Goal: Task Accomplishment & Management: Manage account settings

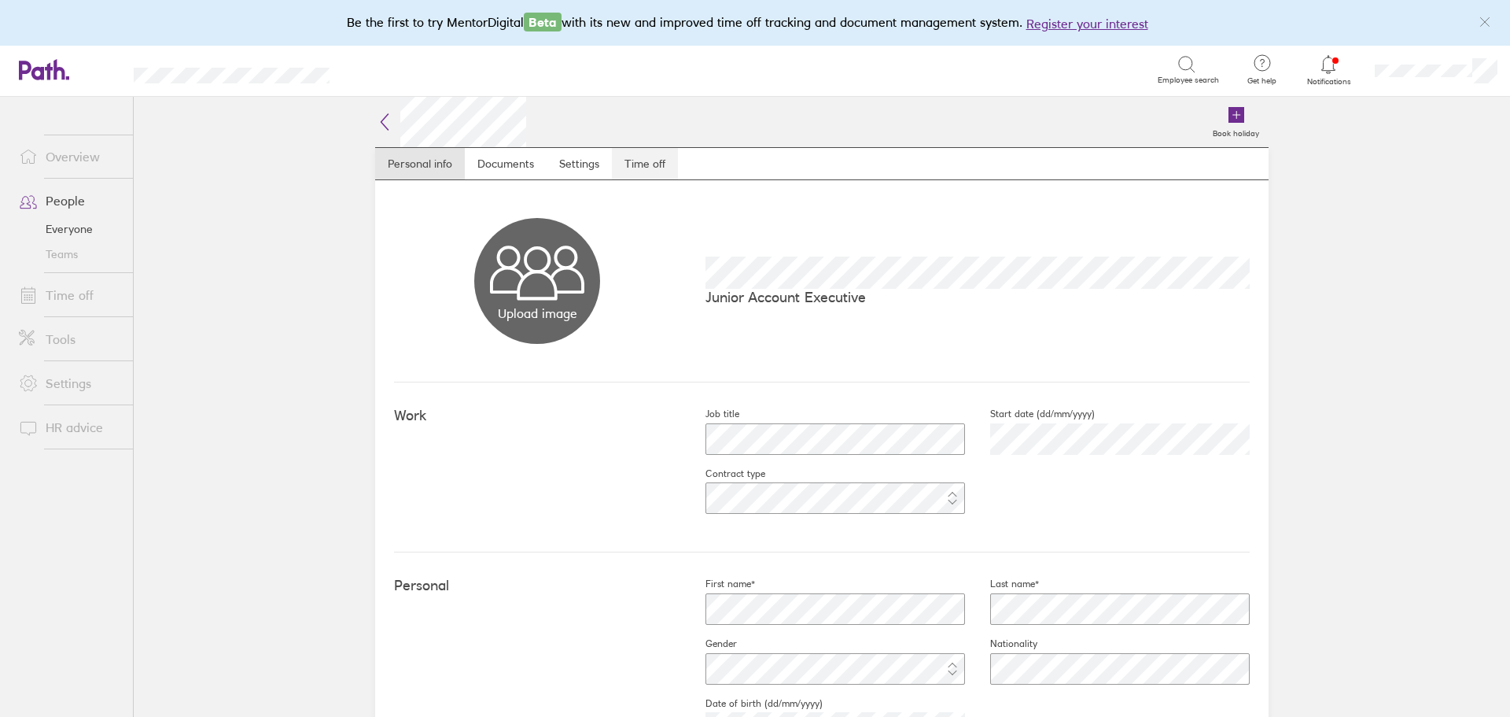
click at [646, 165] on link "Time off" at bounding box center [645, 163] width 66 height 31
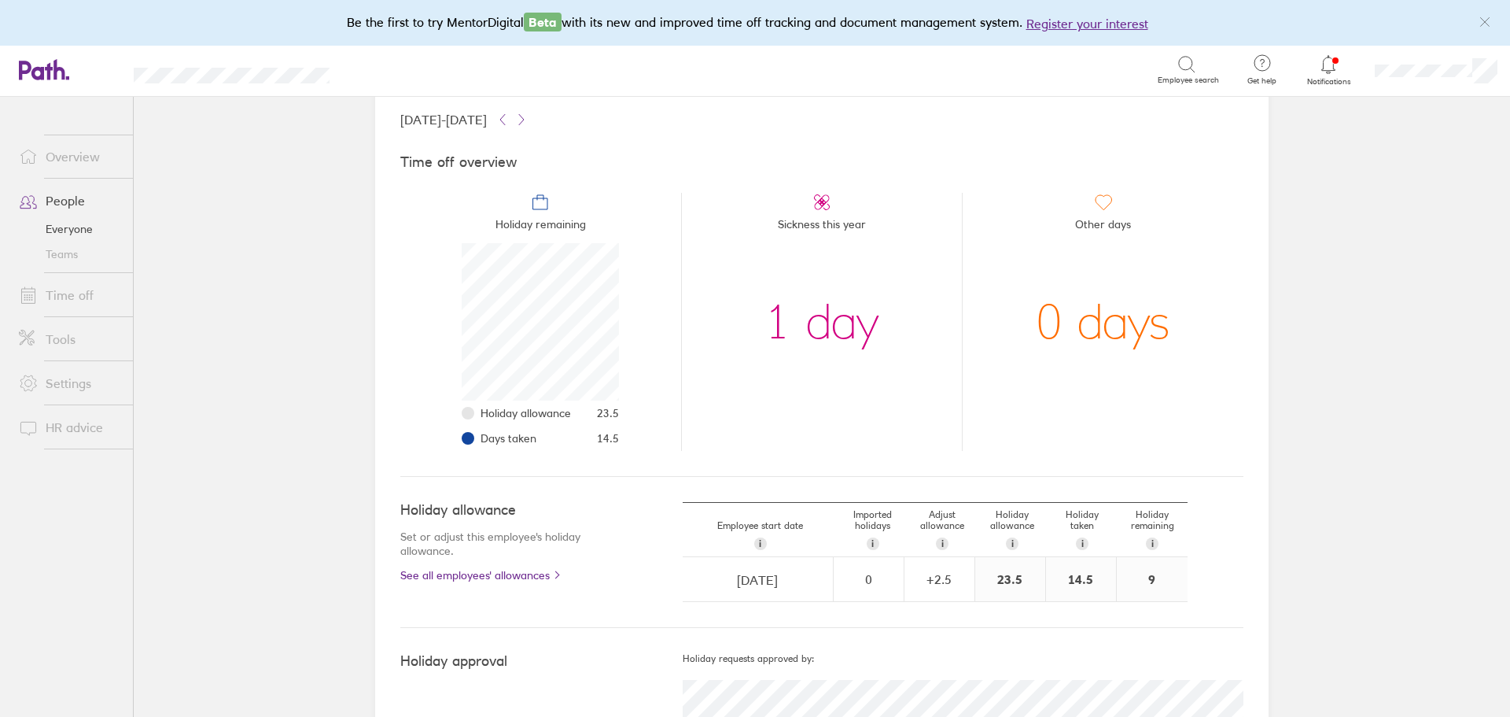
scroll to position [162, 0]
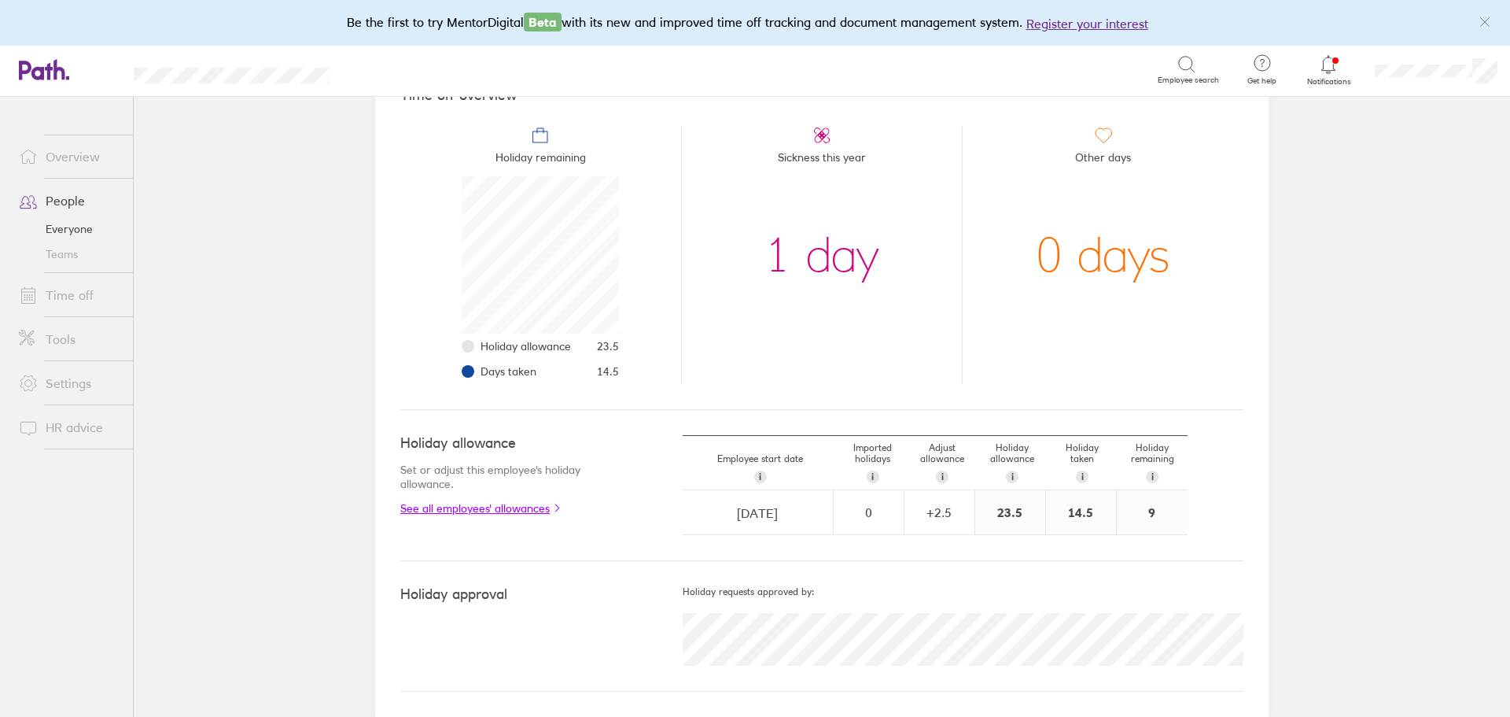
click at [547, 506] on link "See all employees' allowances" at bounding box center [509, 508] width 219 height 13
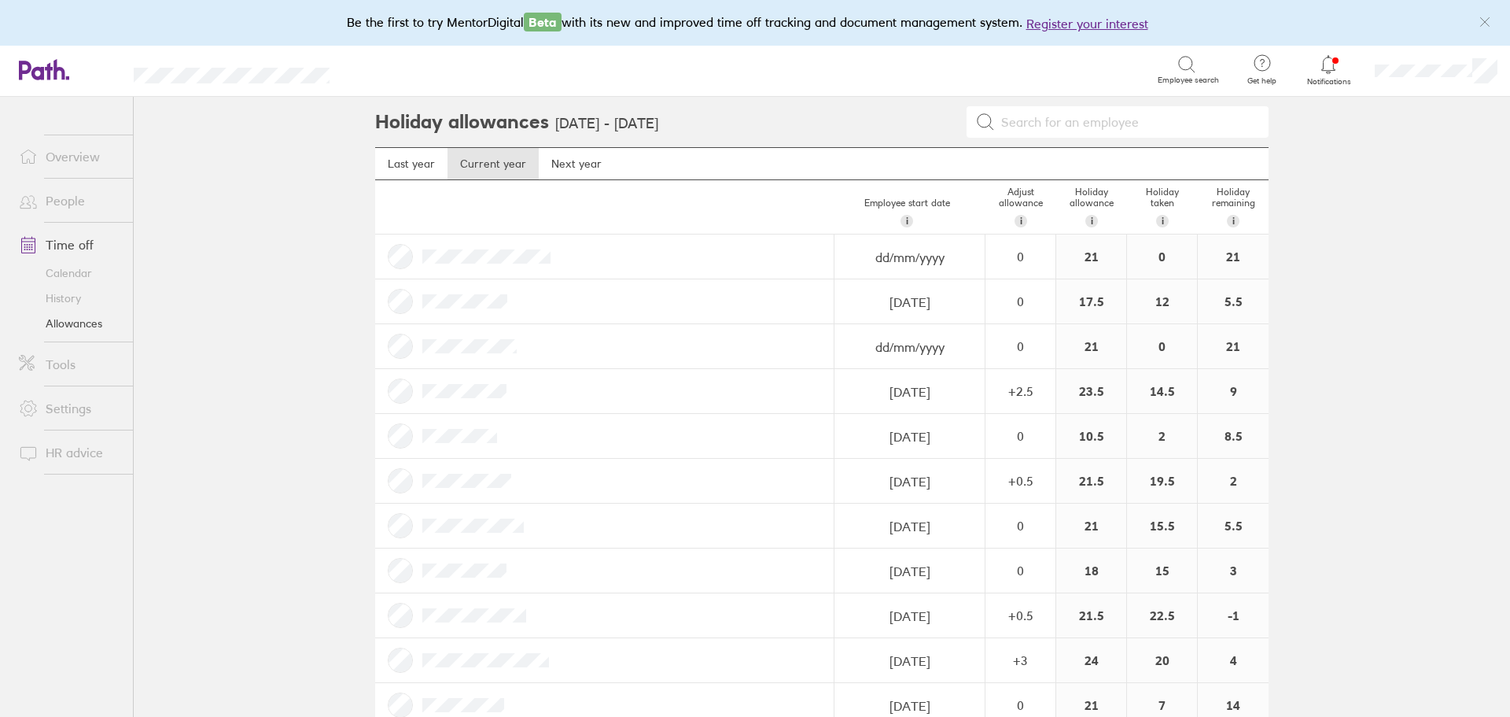
click at [62, 203] on link "People" at bounding box center [69, 200] width 127 height 31
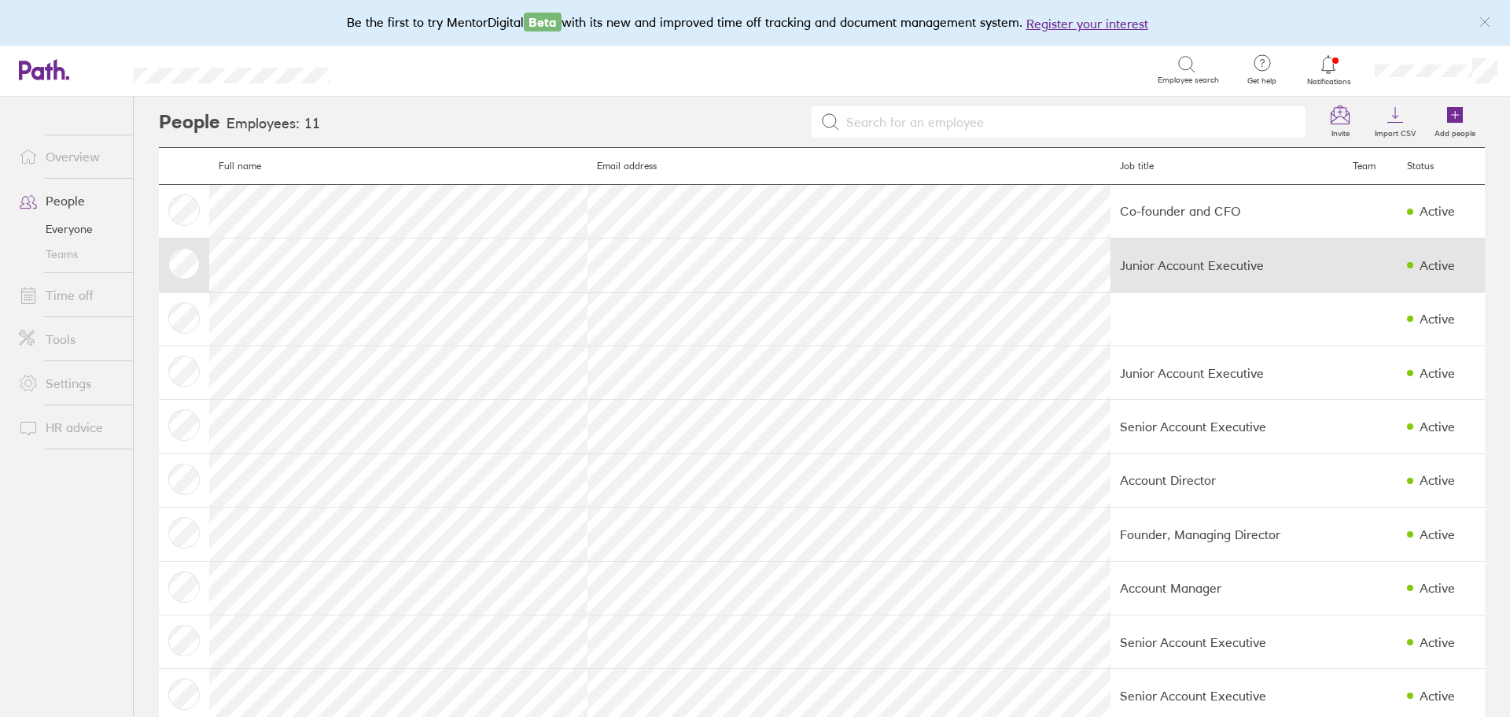
scroll to position [85, 0]
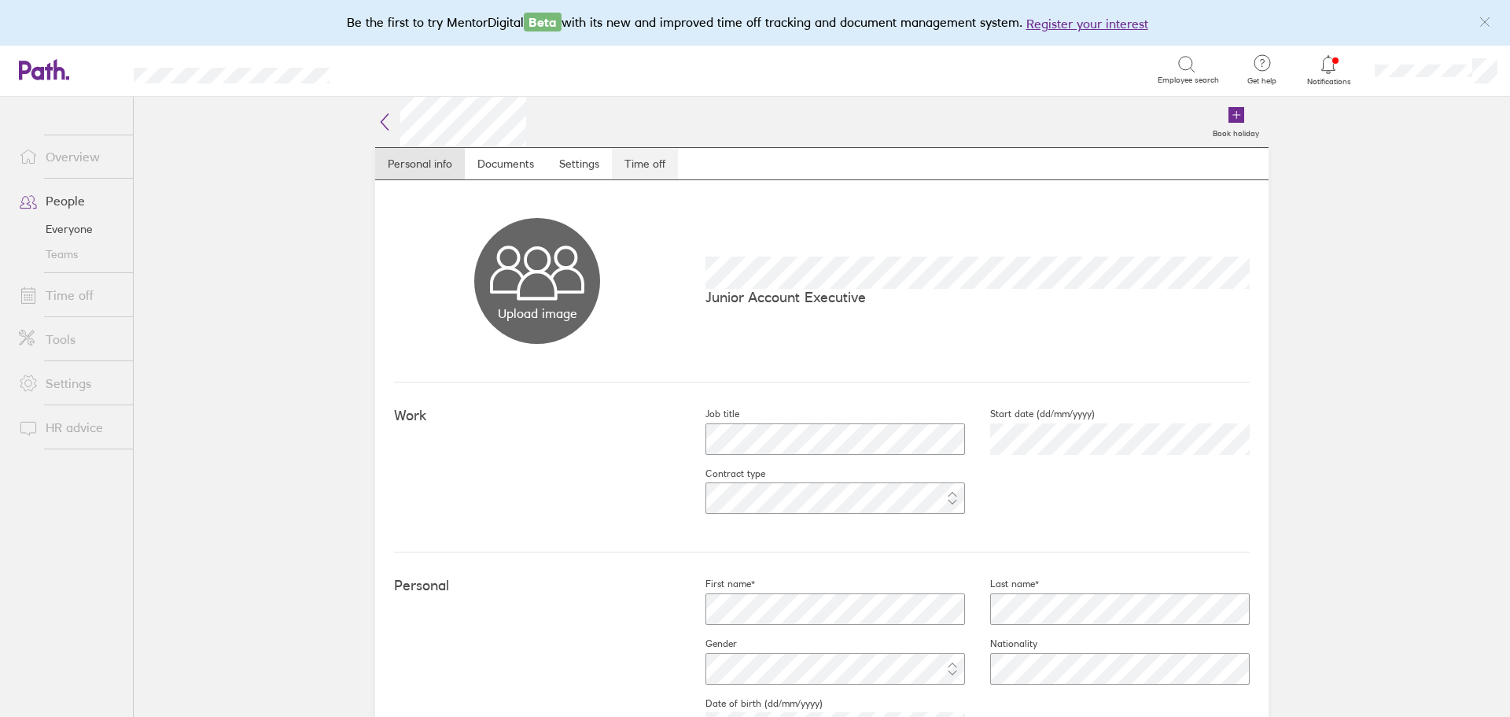
click at [635, 167] on link "Time off" at bounding box center [645, 163] width 66 height 31
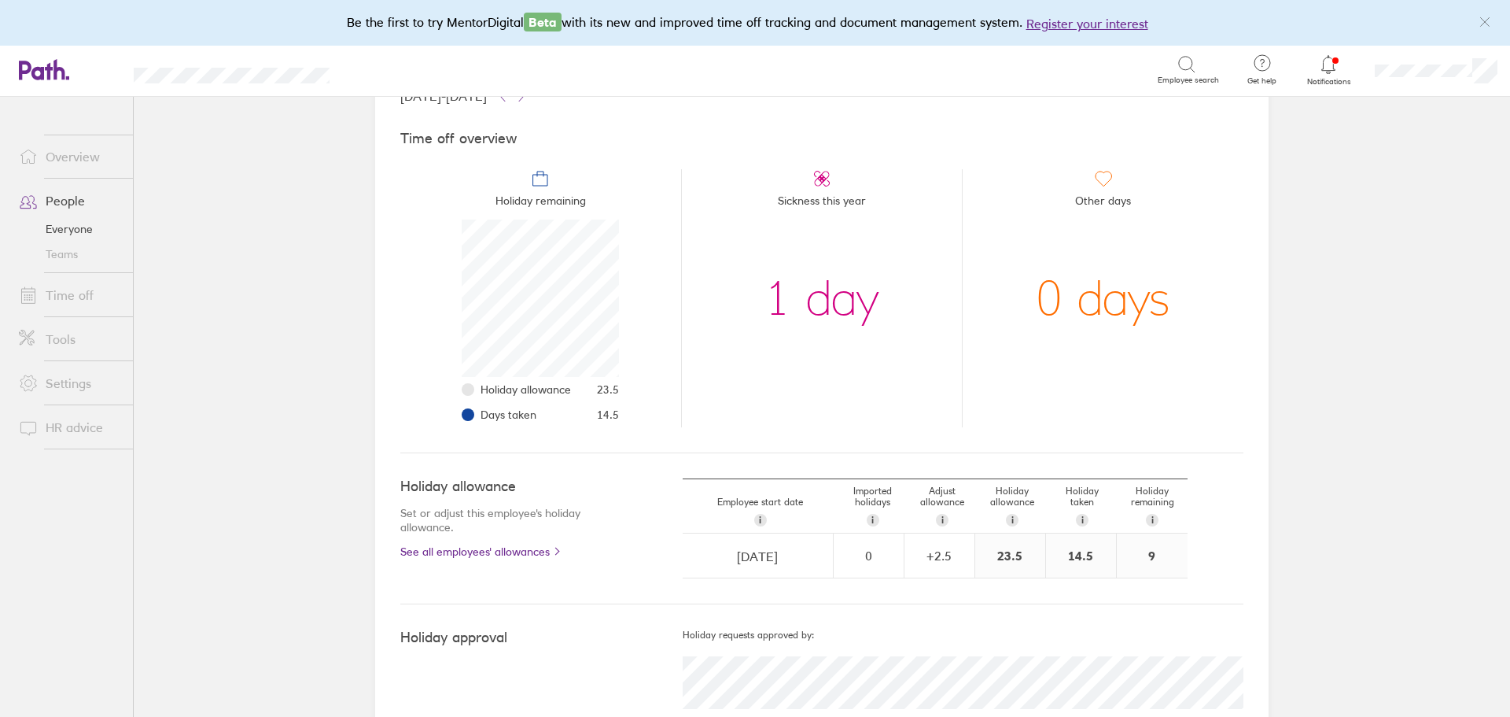
scroll to position [157, 0]
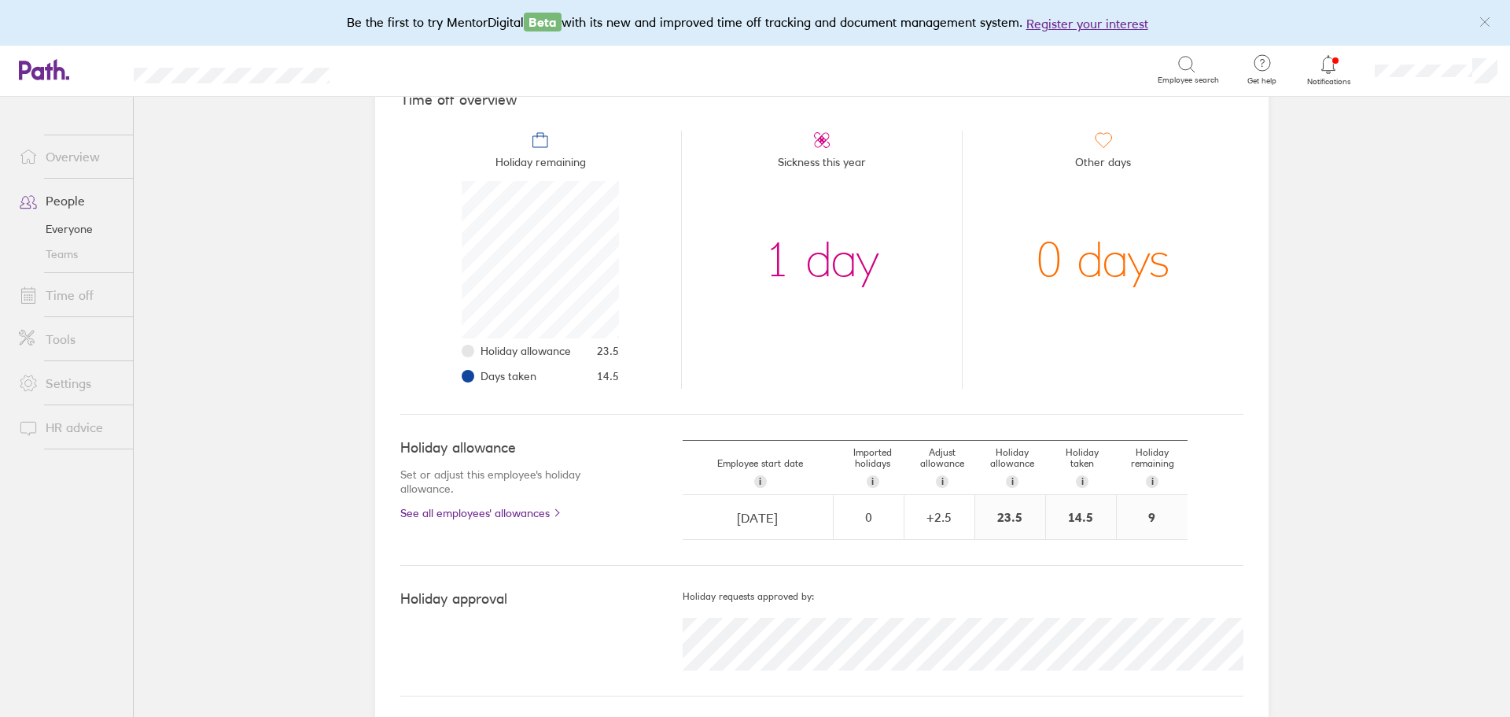
click at [67, 299] on link "Time off" at bounding box center [69, 294] width 127 height 31
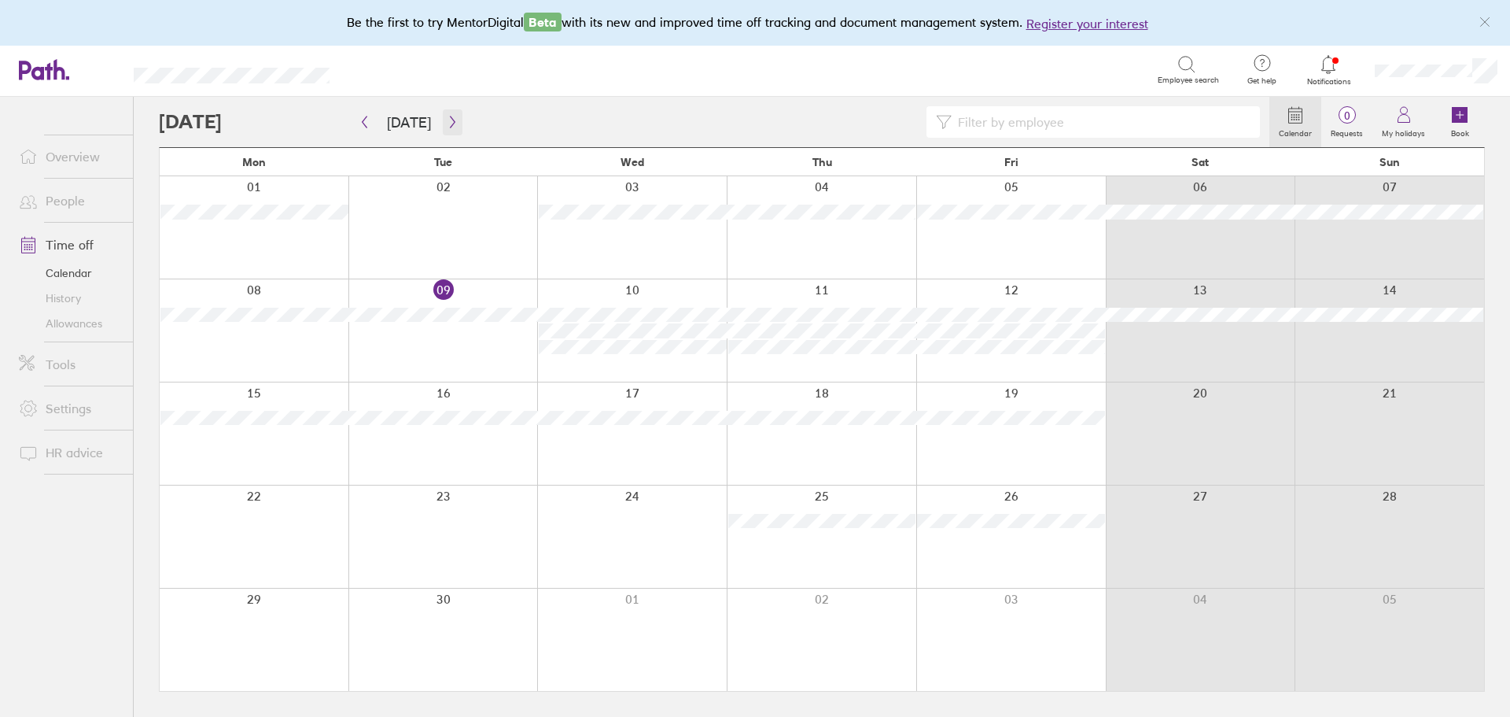
click at [447, 123] on icon "button" at bounding box center [453, 122] width 12 height 13
click at [454, 122] on button "button" at bounding box center [453, 122] width 20 height 26
